Goal: Transaction & Acquisition: Purchase product/service

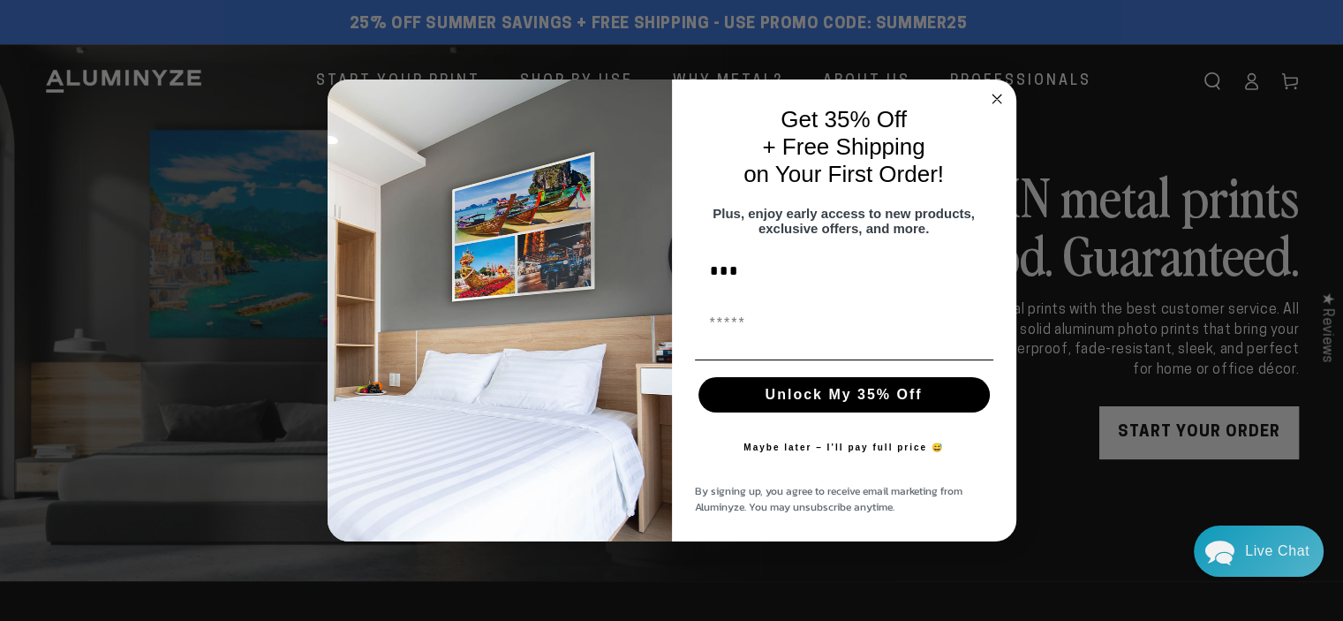
type input "***"
type input "**********"
click input "******" at bounding box center [0, 0] width 0 height 0
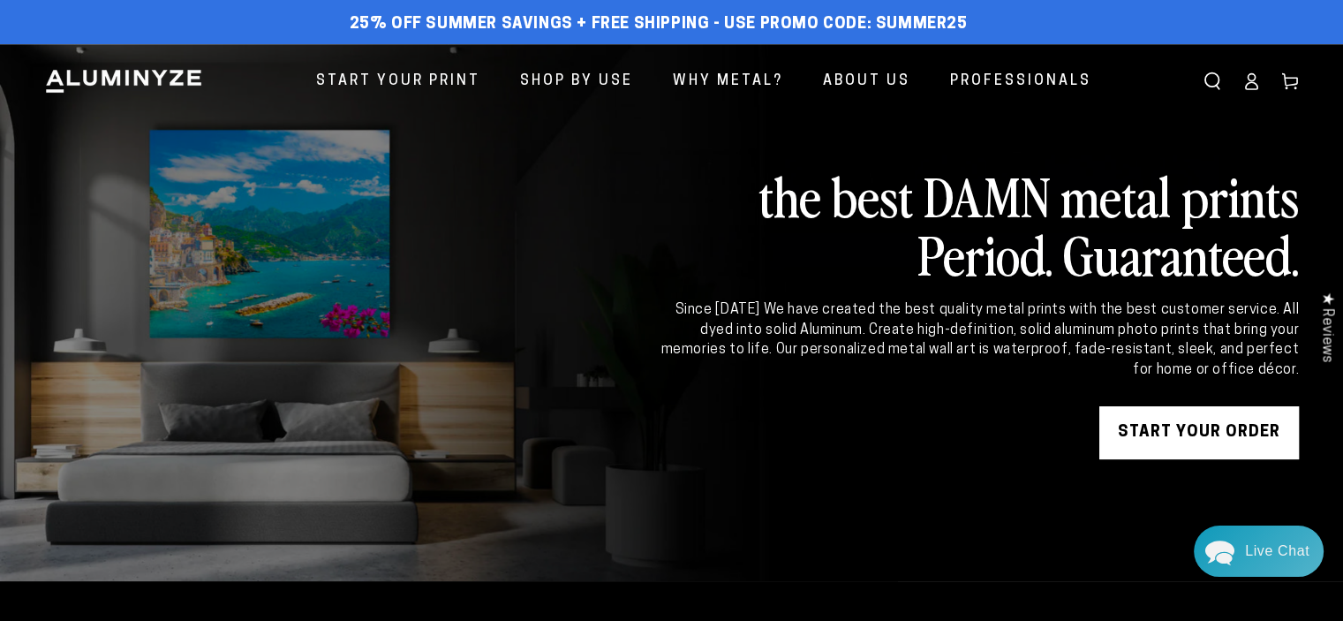
click at [1103, 499] on div "Close dialog THANKS FOR SIGNING UP! Confirm your subscription, then use code to…" at bounding box center [671, 310] width 1343 height 621
click at [1250, 84] on icon at bounding box center [1251, 81] width 18 height 18
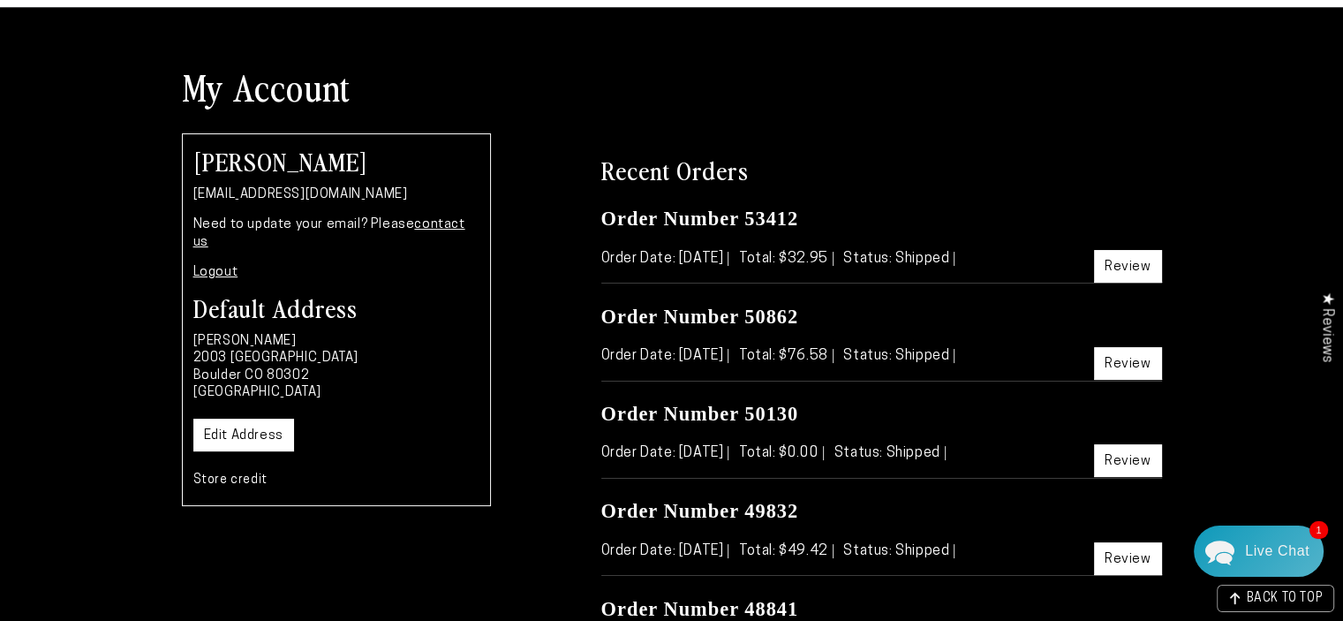
scroll to position [235, 0]
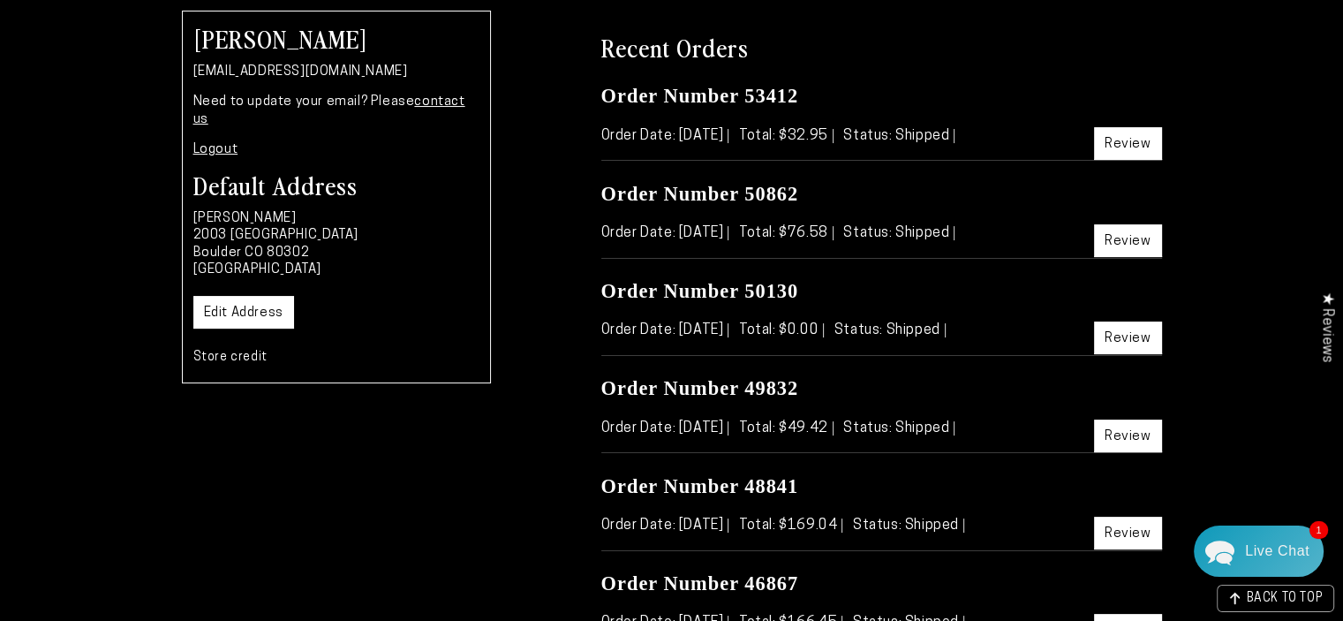
click at [1129, 243] on link "Review" at bounding box center [1128, 240] width 68 height 33
click at [1116, 529] on link "Review" at bounding box center [1128, 533] width 68 height 33
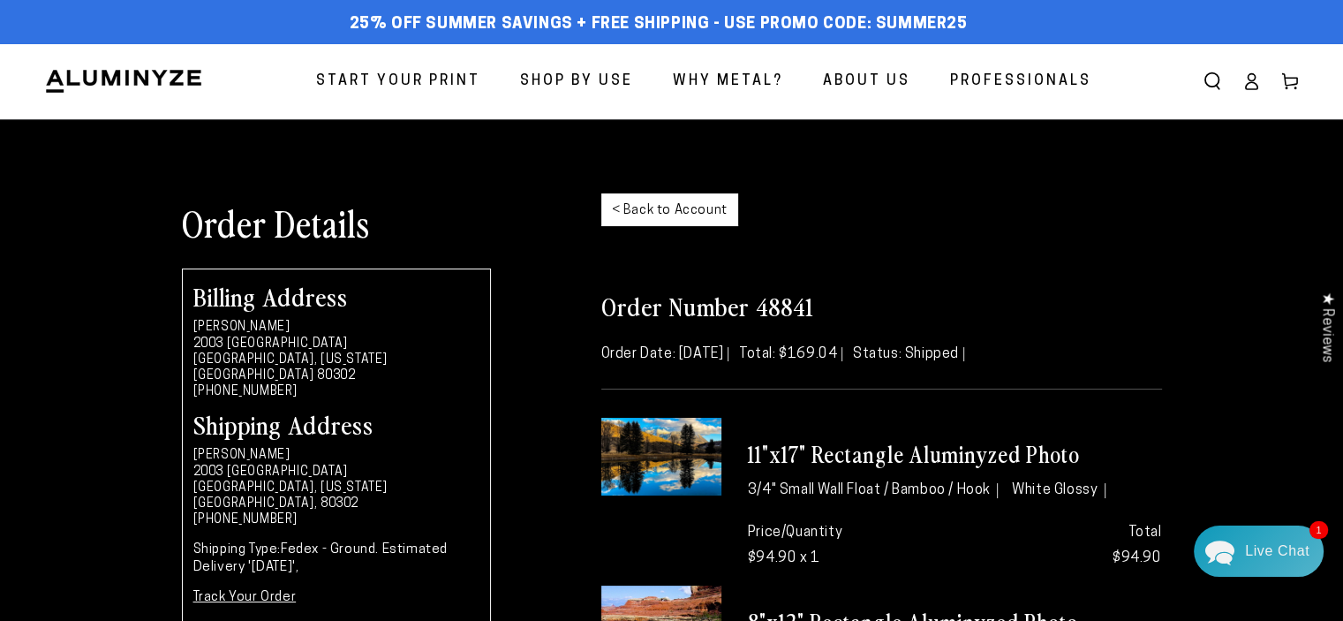
click at [692, 213] on link "< Back to Account" at bounding box center [669, 209] width 137 height 33
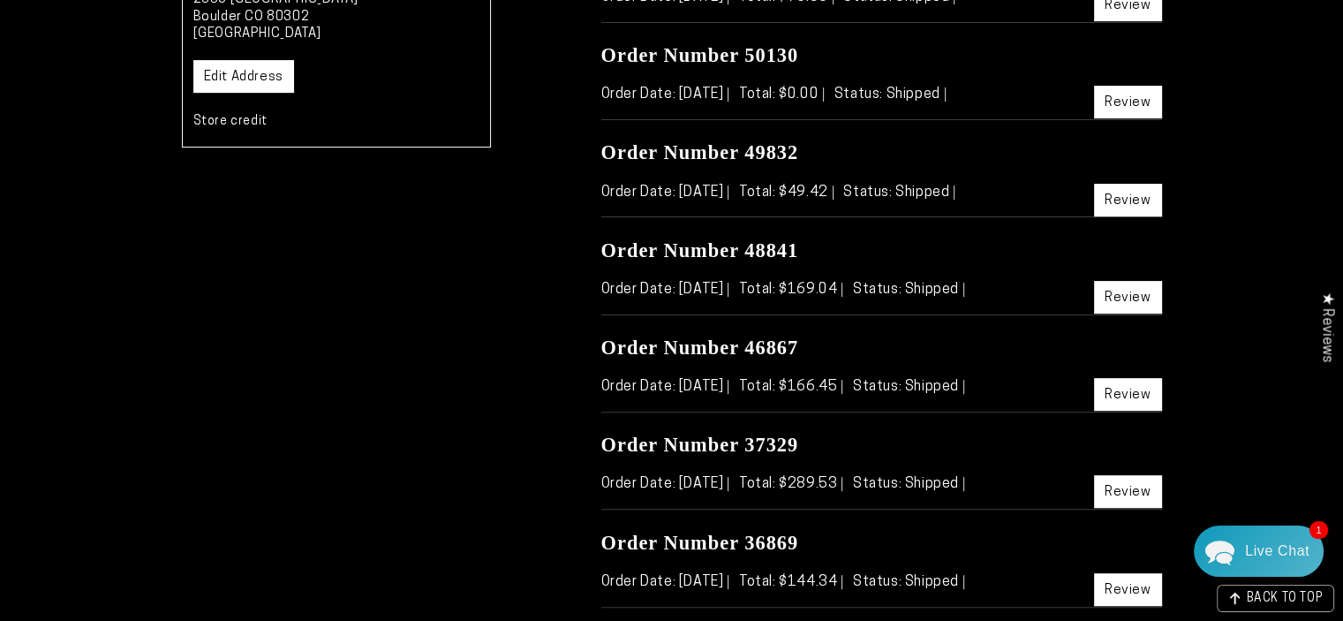
click at [1120, 390] on link "Review" at bounding box center [1128, 394] width 68 height 33
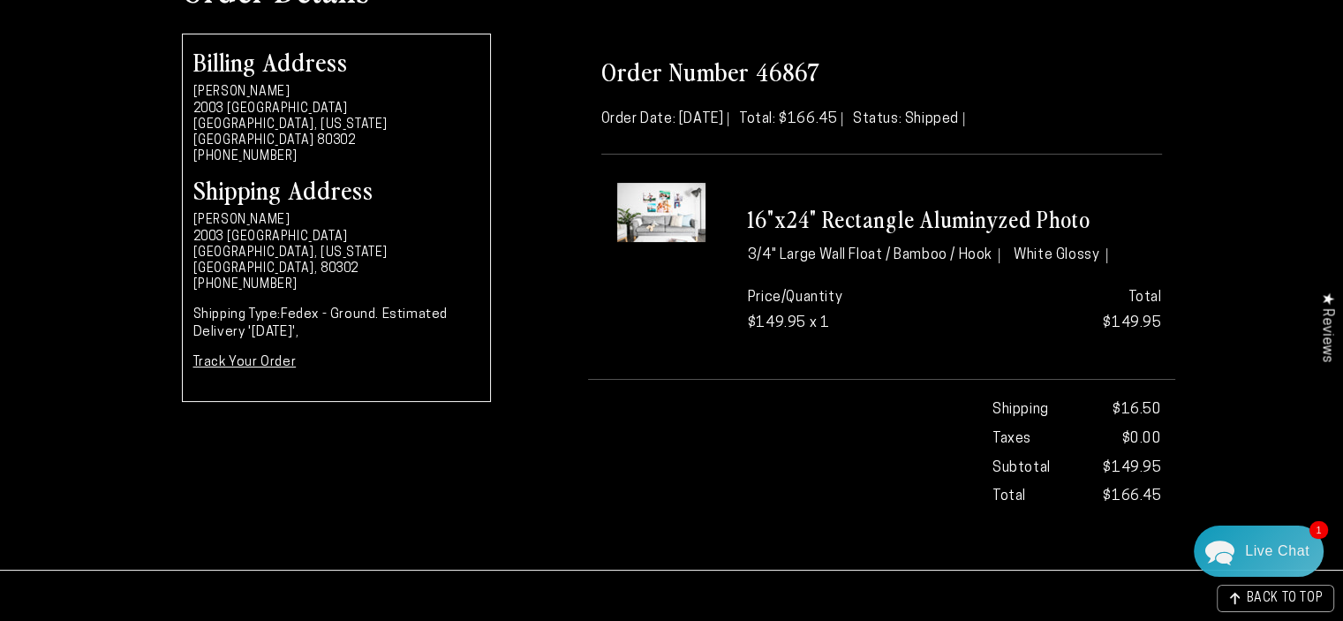
click at [803, 248] on li "3/4" Large Wall Float / Bamboo / Hook" at bounding box center [874, 256] width 253 height 16
click at [664, 186] on img at bounding box center [661, 212] width 88 height 59
click at [1261, 588] on span "BACK TO TOP" at bounding box center [1284, 594] width 77 height 12
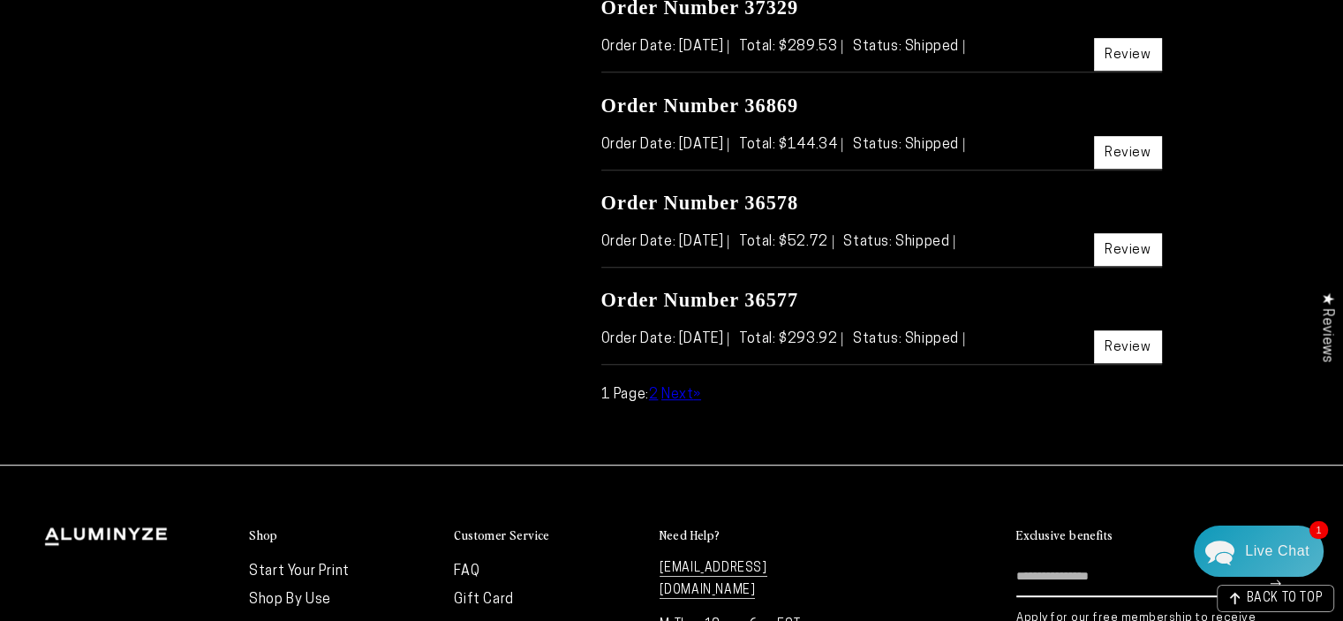
click at [1113, 342] on link "Review" at bounding box center [1128, 346] width 68 height 33
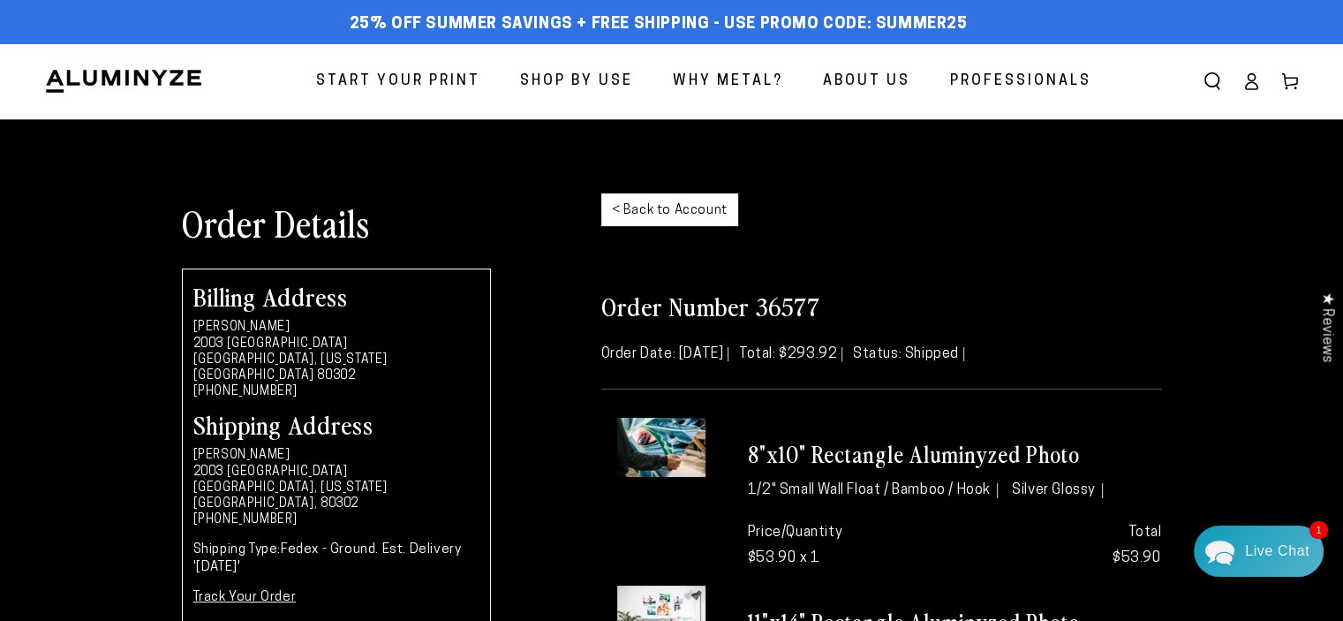
click at [656, 224] on link "< Back to Account" at bounding box center [669, 209] width 137 height 33
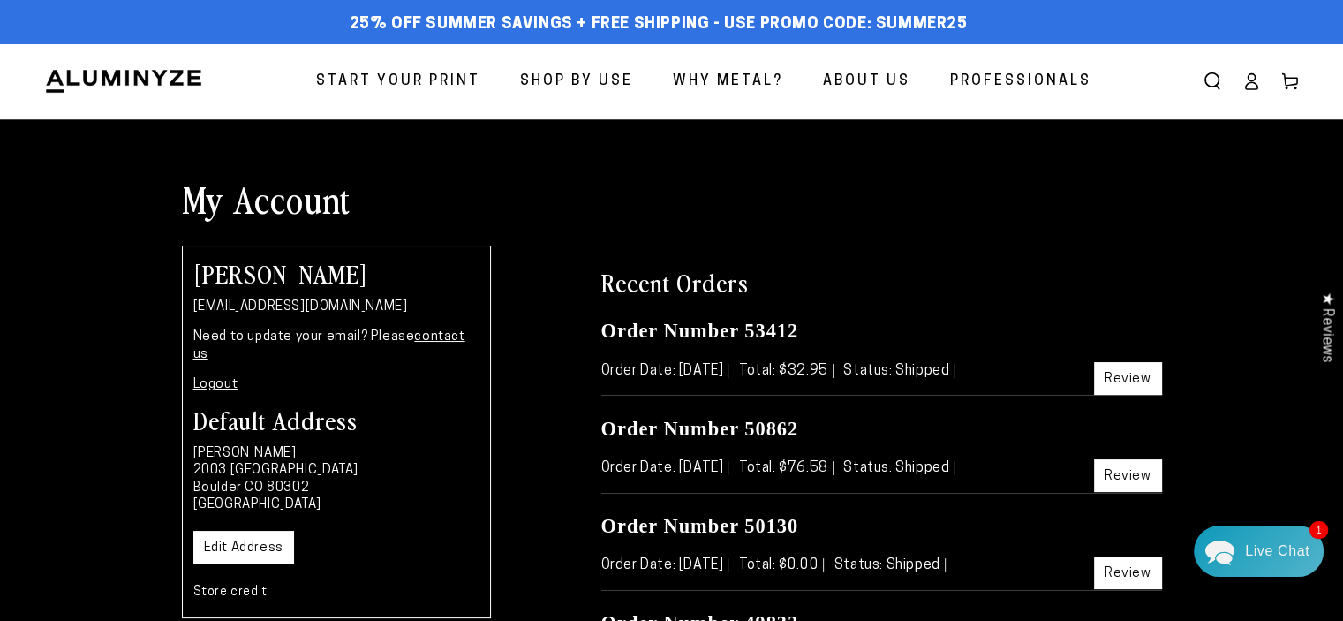
click at [425, 87] on span "Start Your Print" at bounding box center [398, 82] width 164 height 26
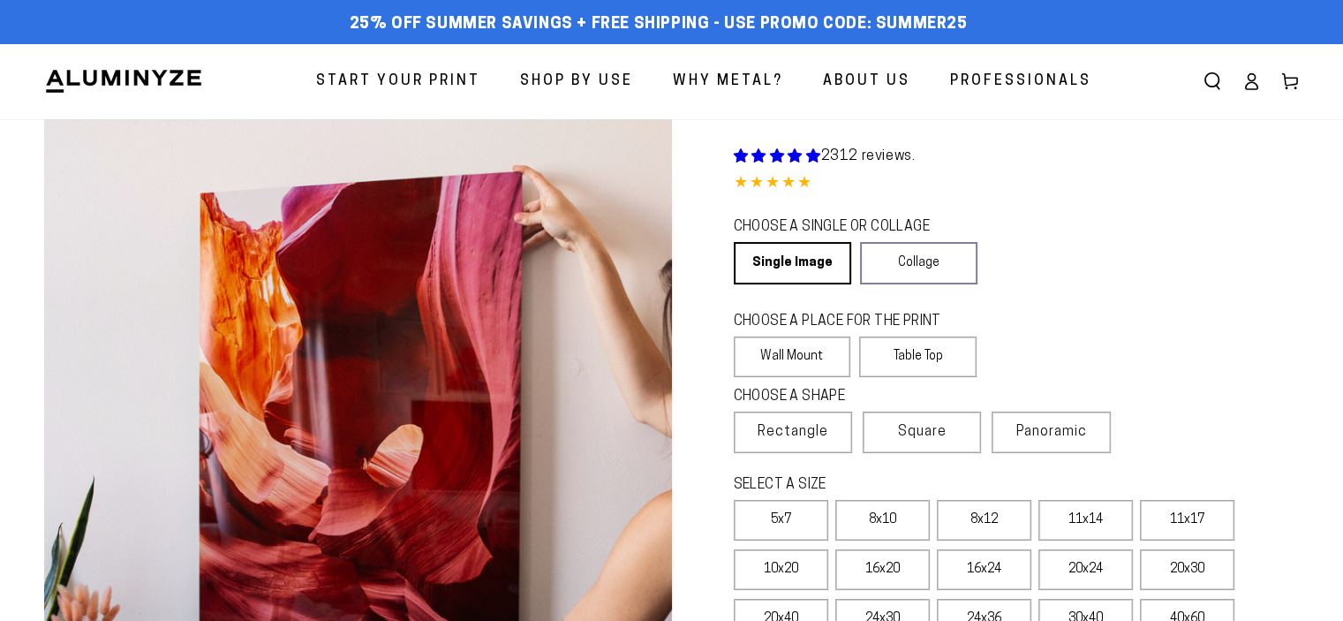
select select "**********"
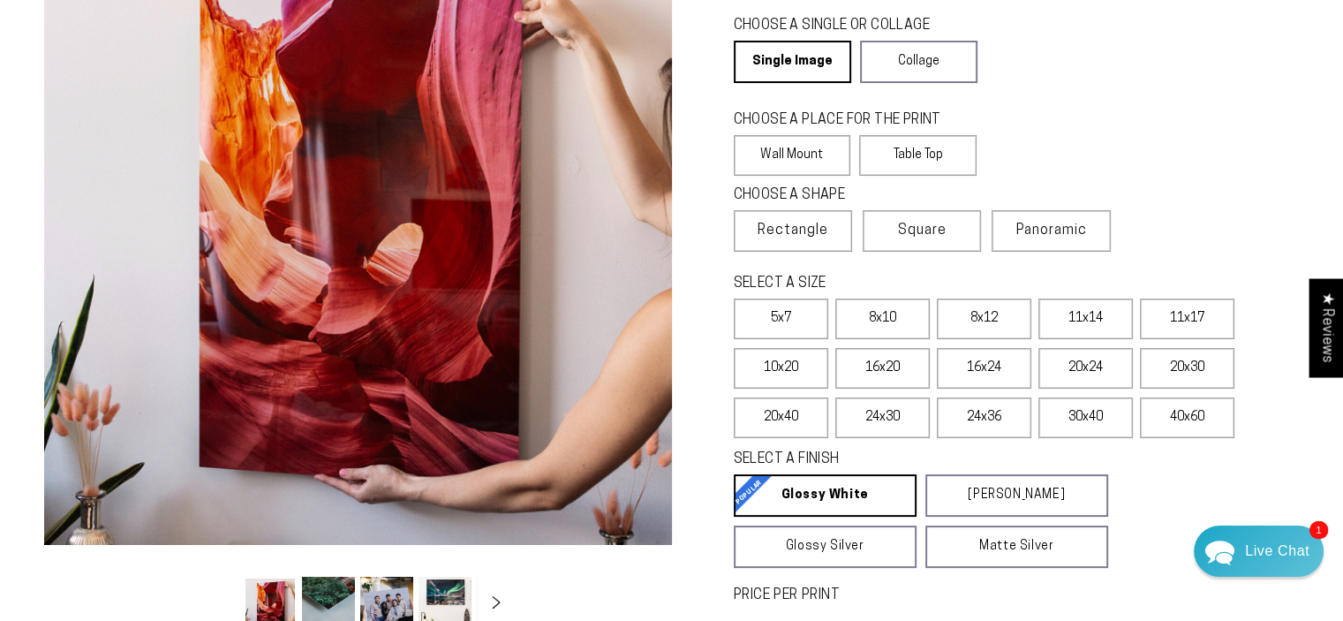
scroll to position [235, 0]
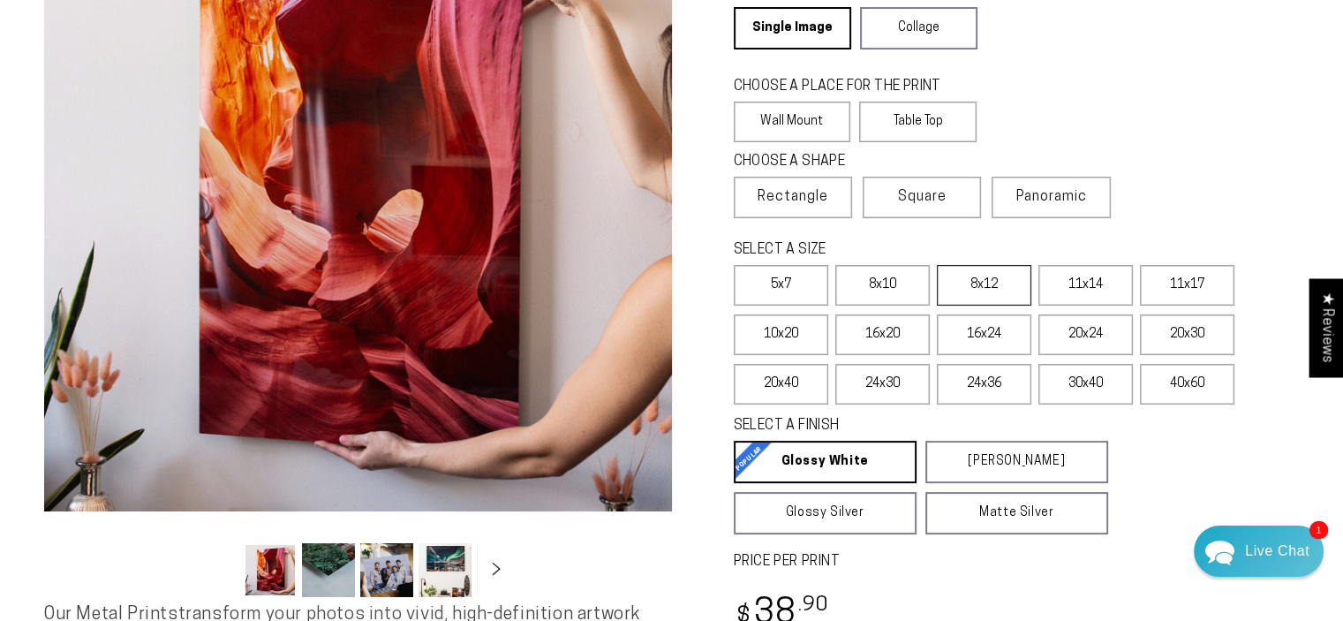
click at [989, 277] on label "8x12" at bounding box center [984, 285] width 94 height 41
click at [1078, 285] on label "11x14" at bounding box center [1085, 285] width 94 height 41
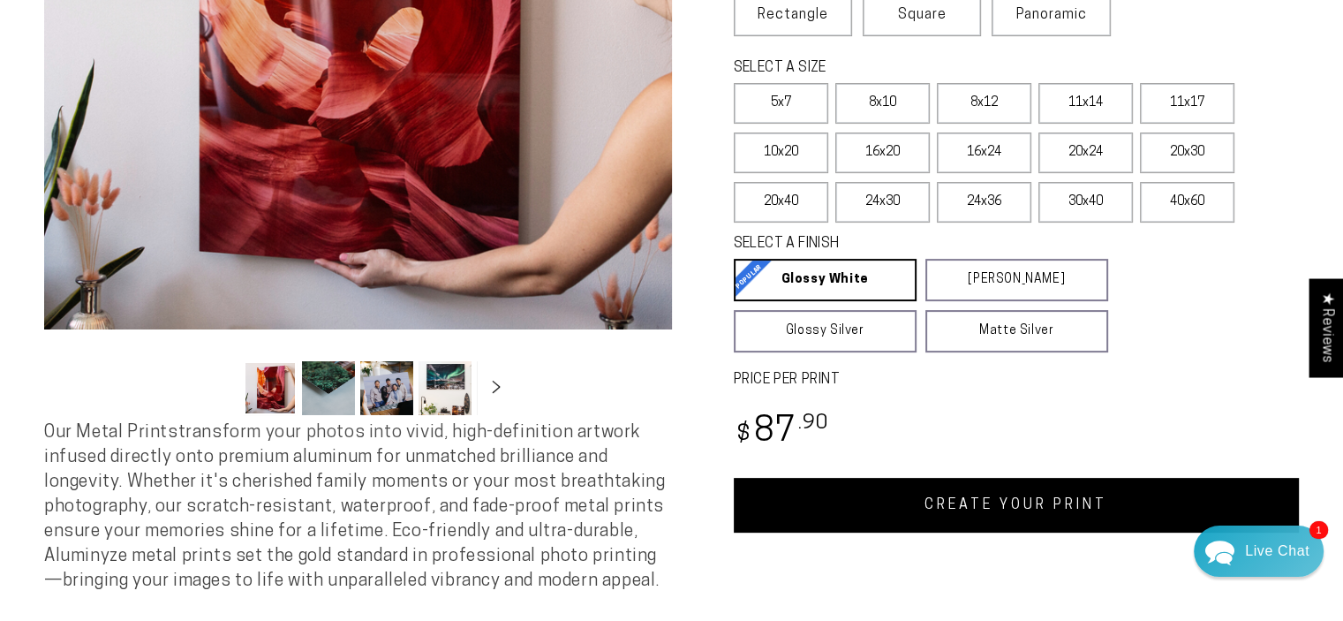
scroll to position [471, 0]
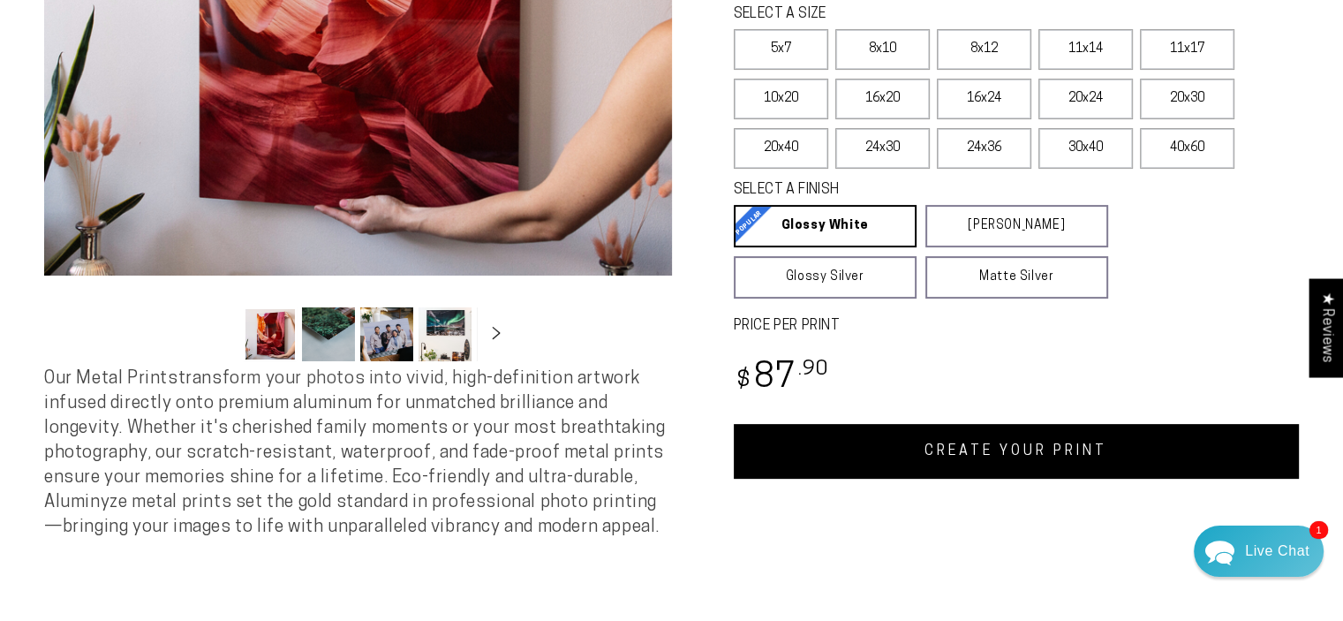
click at [1012, 444] on link "CREATE YOUR PRINT" at bounding box center [1017, 451] width 566 height 55
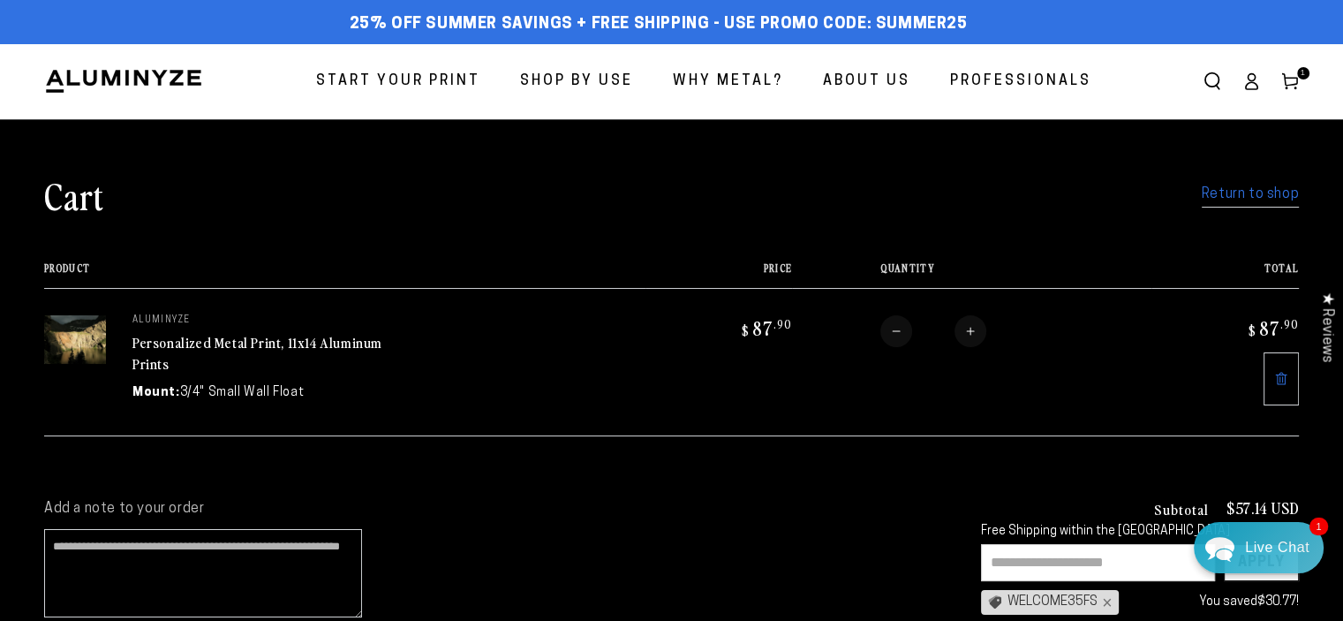
click at [1277, 547] on div "Live Chat" at bounding box center [1277, 547] width 64 height 51
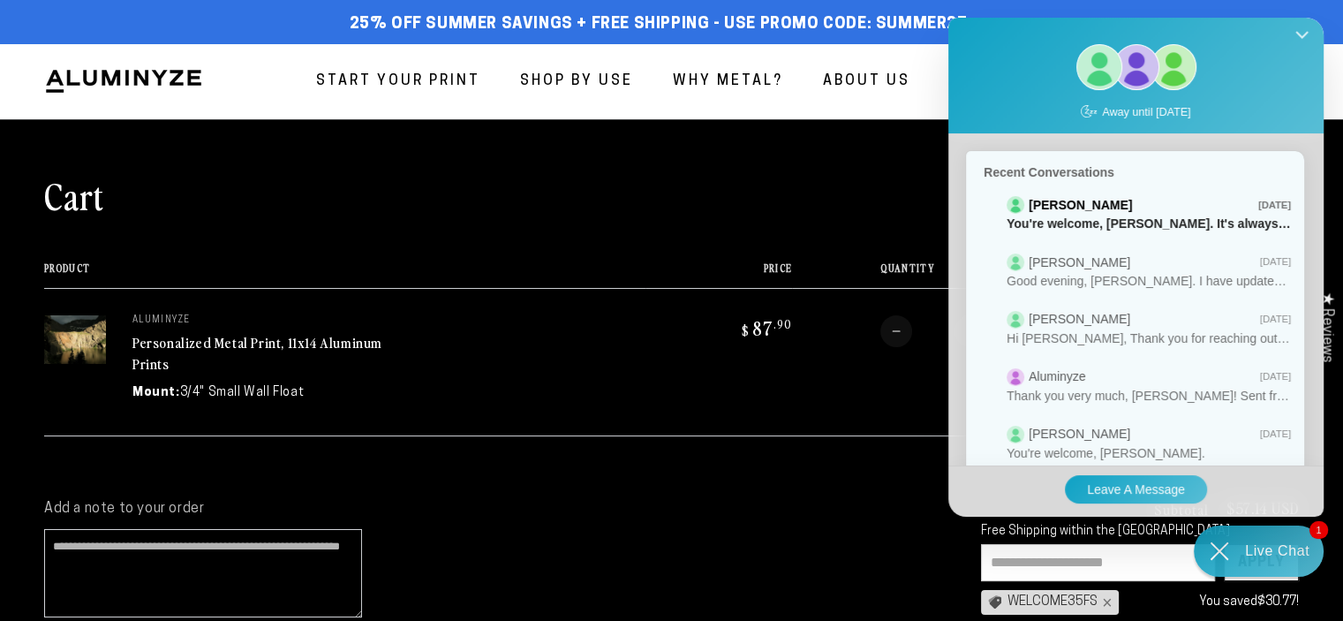
click at [1303, 38] on icon "Close Shoutbox" at bounding box center [1301, 37] width 13 height 13
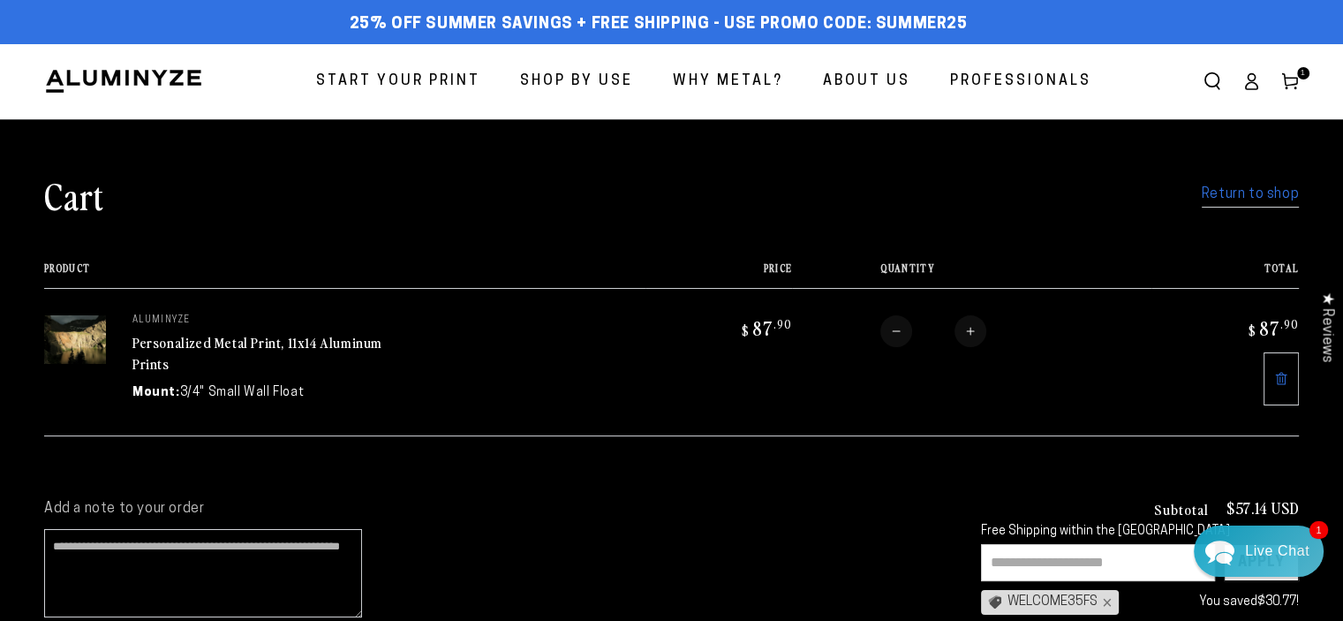
click at [1216, 193] on link "Return to shop" at bounding box center [1250, 195] width 97 height 26
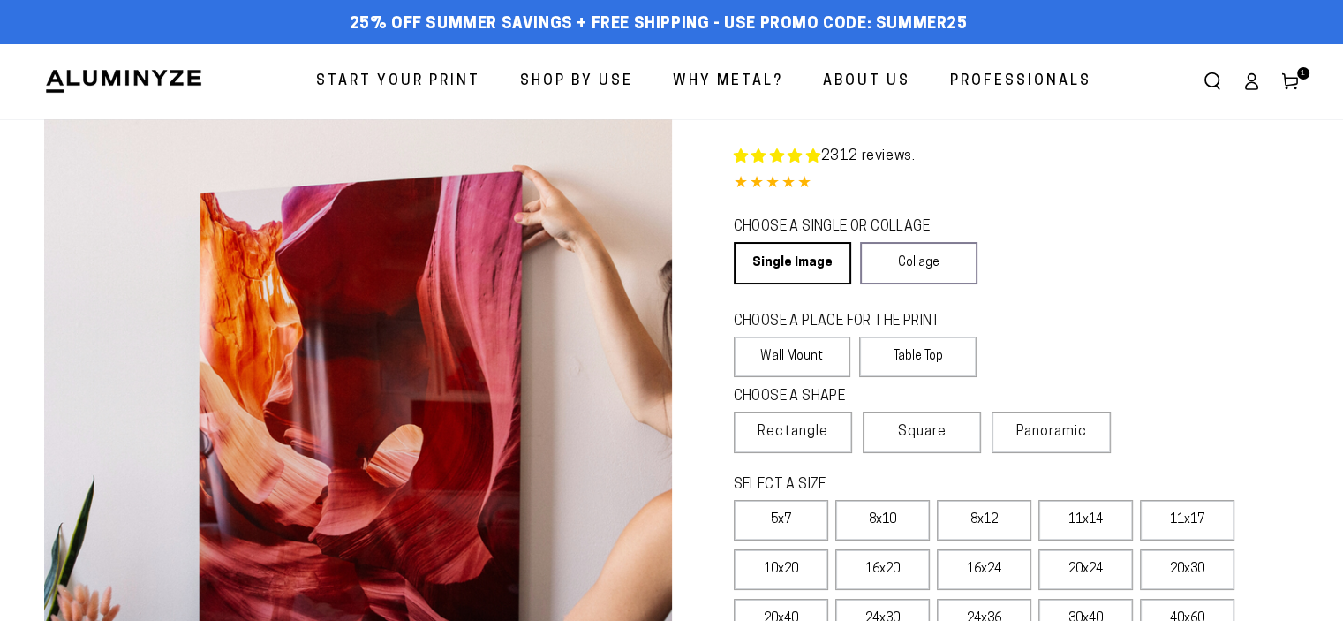
select select "**********"
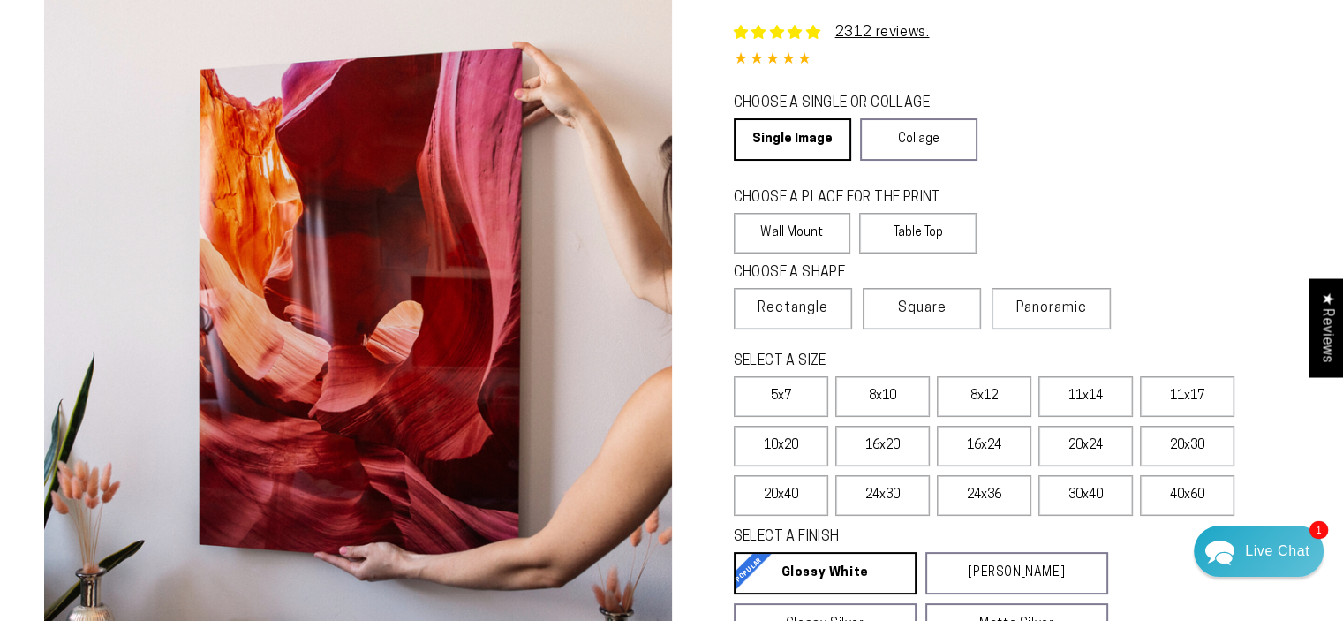
scroll to position [117, 0]
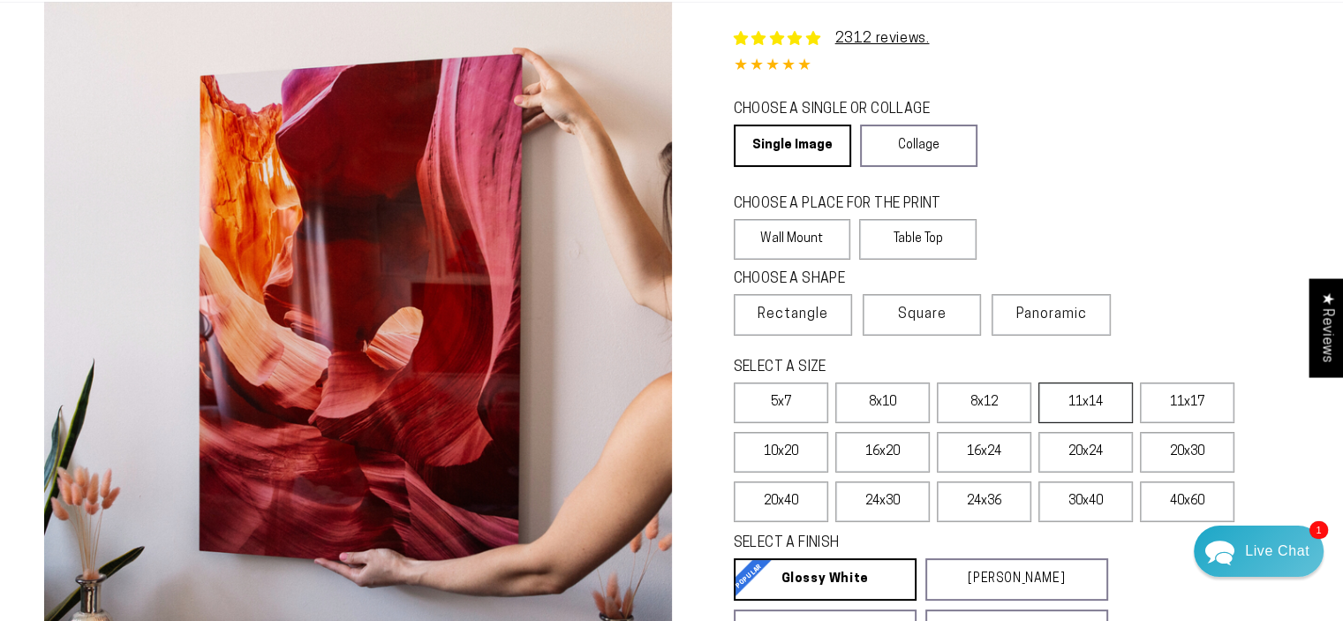
click at [1091, 402] on label "11x14" at bounding box center [1085, 402] width 94 height 41
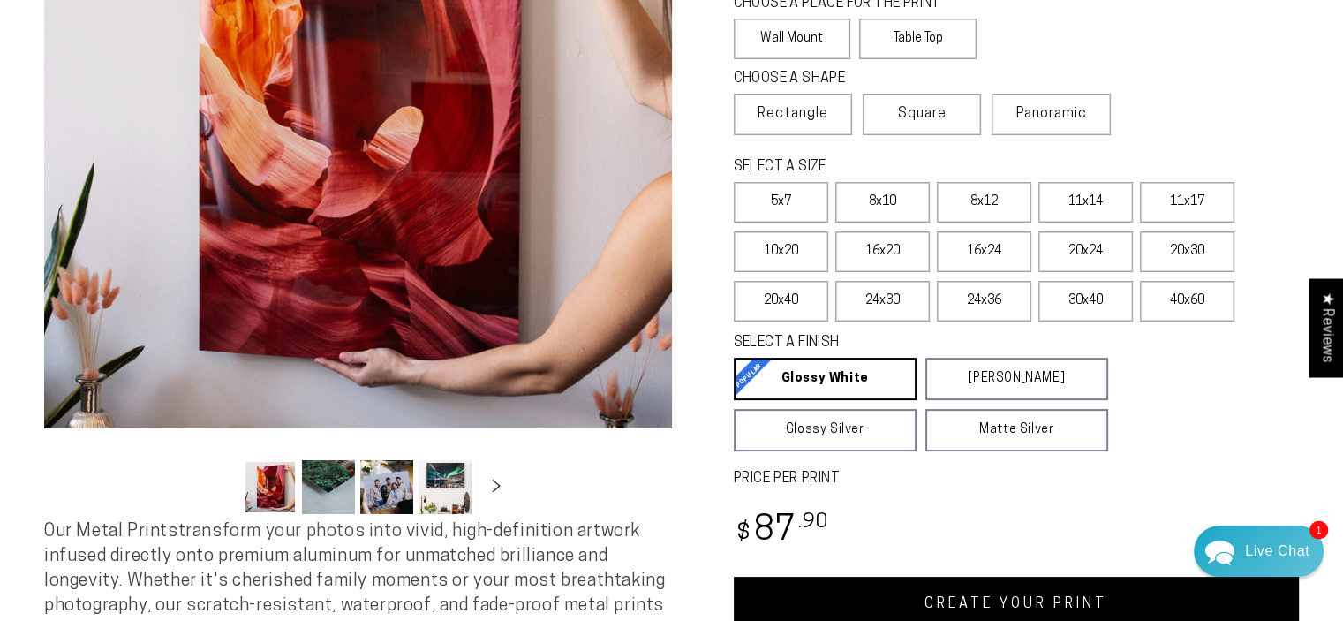
scroll to position [353, 0]
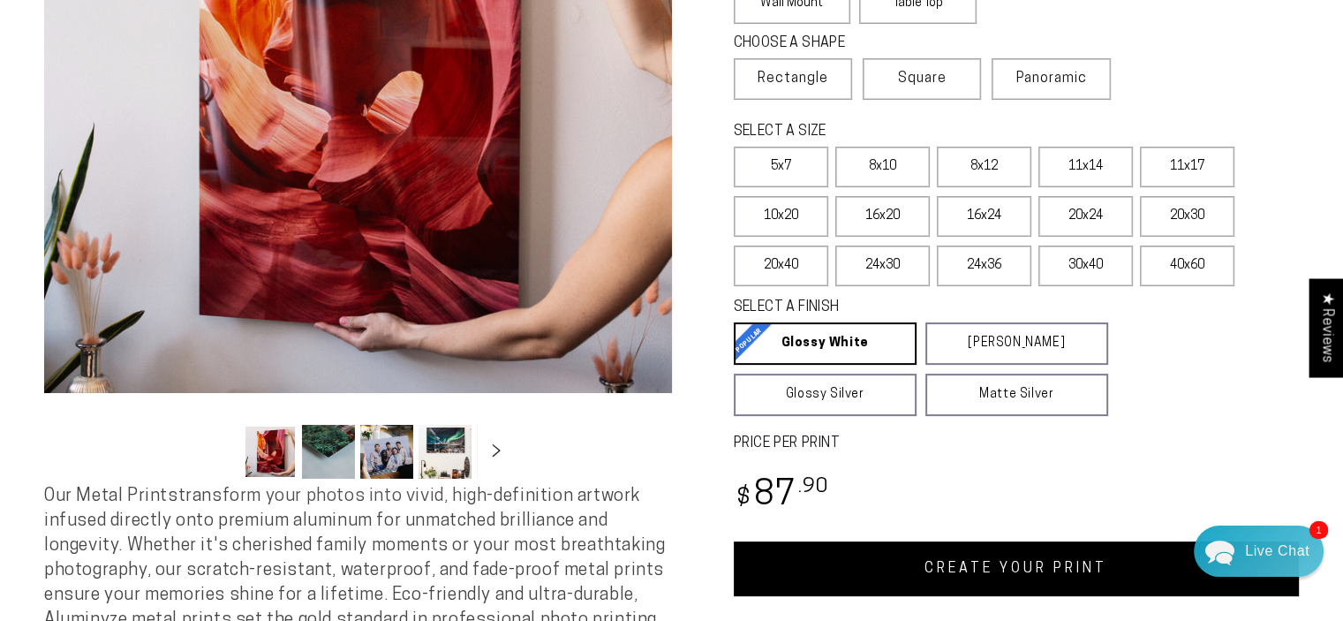
click at [970, 556] on link "CREATE YOUR PRINT" at bounding box center [1017, 568] width 566 height 55
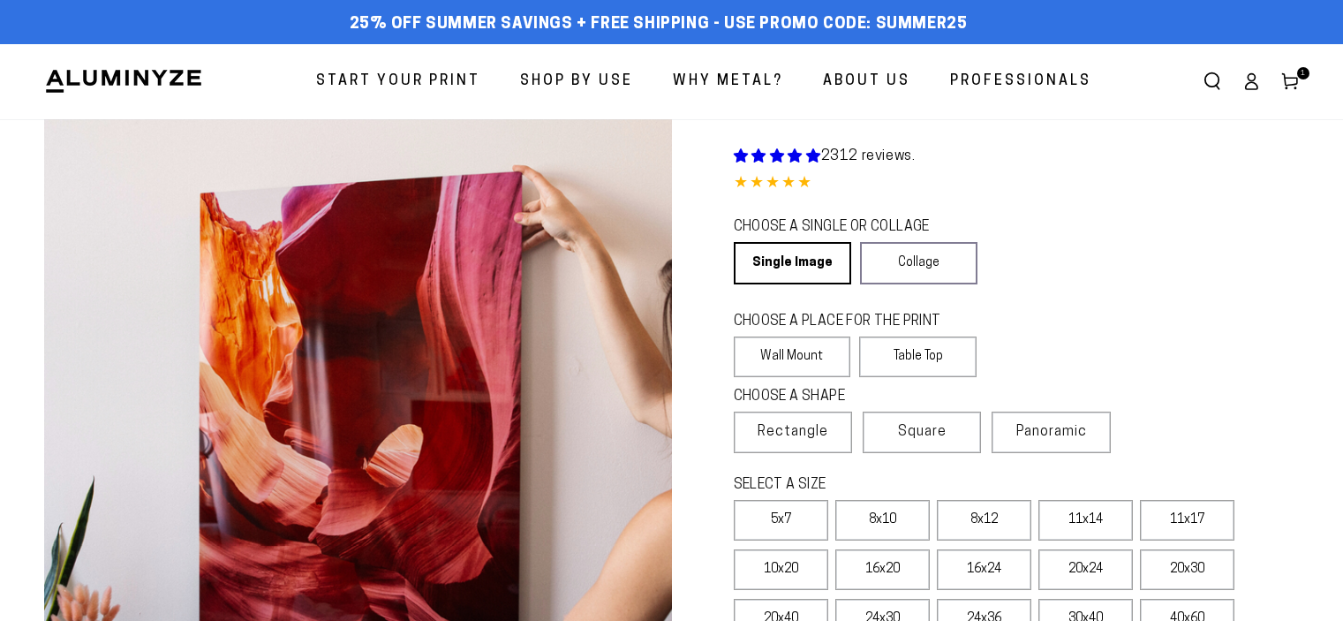
scroll to position [353, 0]
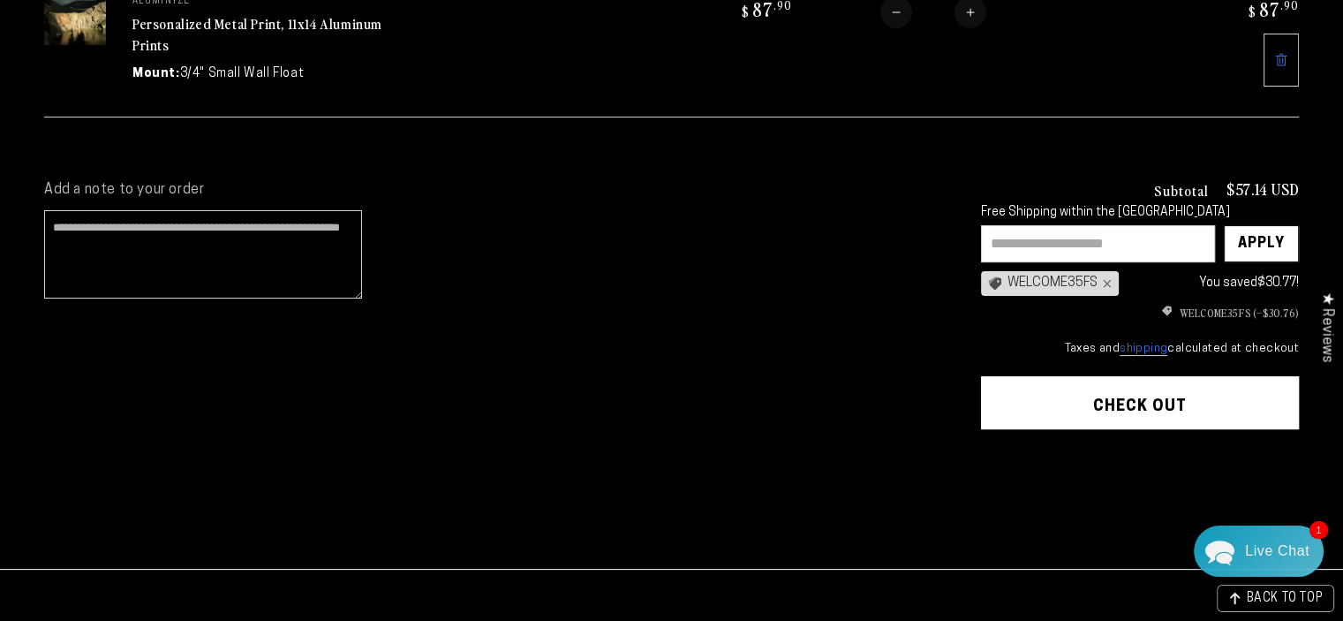
scroll to position [353, 0]
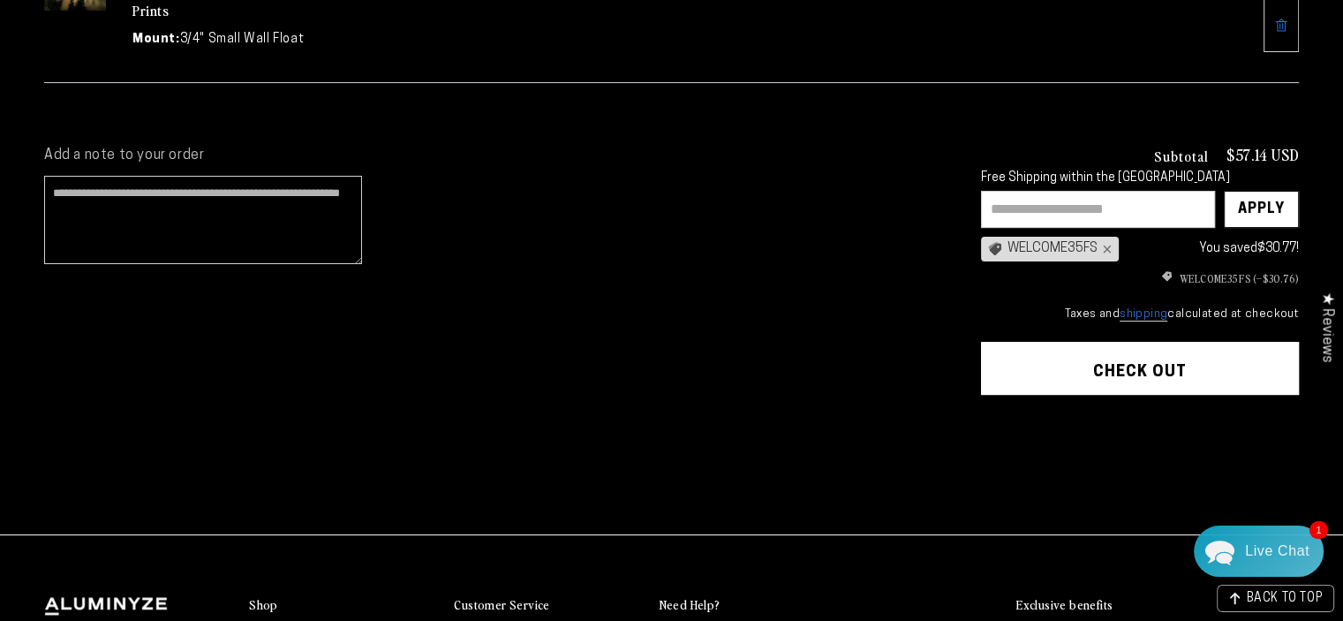
click at [1114, 371] on button "Check out" at bounding box center [1140, 368] width 318 height 53
